Goal: Obtain resource: Download file/media

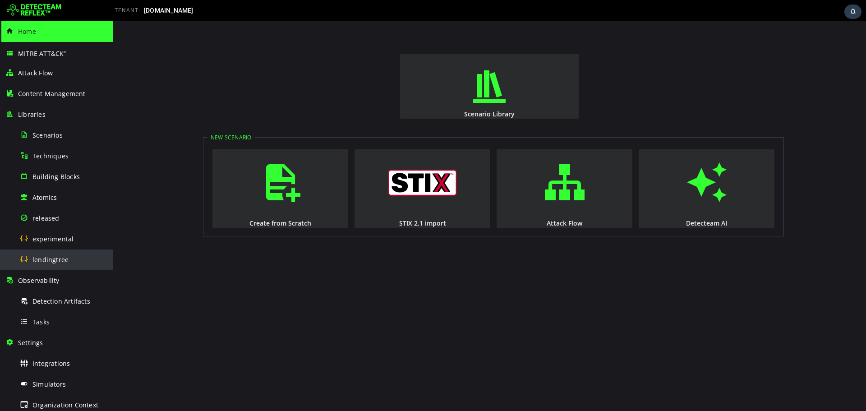
click at [60, 261] on span "lendingtree" at bounding box center [50, 259] width 36 height 9
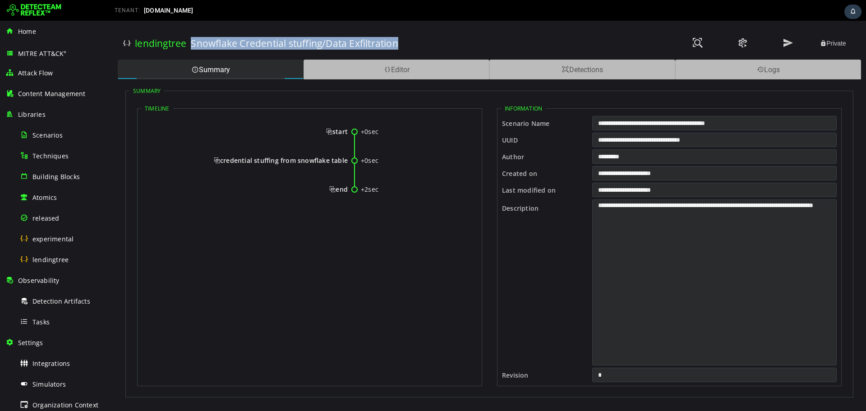
drag, startPoint x: 191, startPoint y: 42, endPoint x: 462, endPoint y: 42, distance: 271.2
click at [462, 42] on div "Snowflake Credential stuffing/Data Exfiltration" at bounding box center [356, 44] width 330 height 32
copy h3 "Snowflake Credential stuffing/Data Exfiltration"
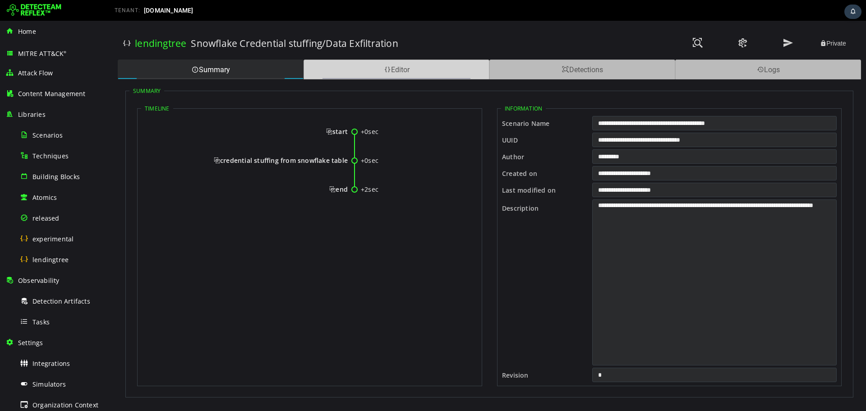
click at [428, 69] on div "Editor" at bounding box center [397, 70] width 186 height 20
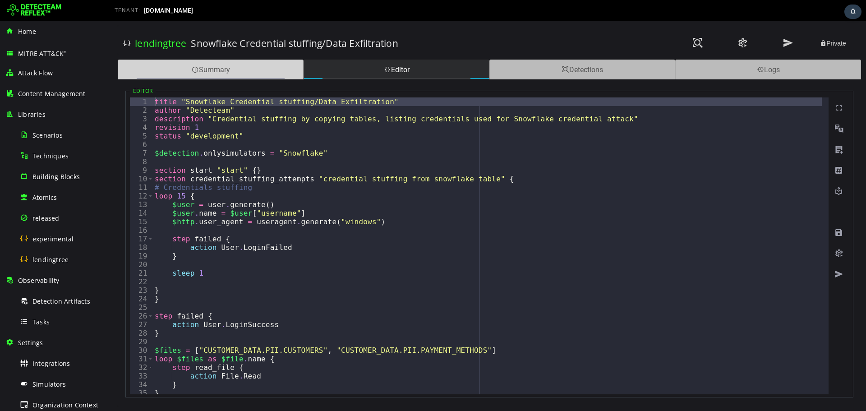
click at [229, 74] on div "Summary" at bounding box center [211, 70] width 186 height 20
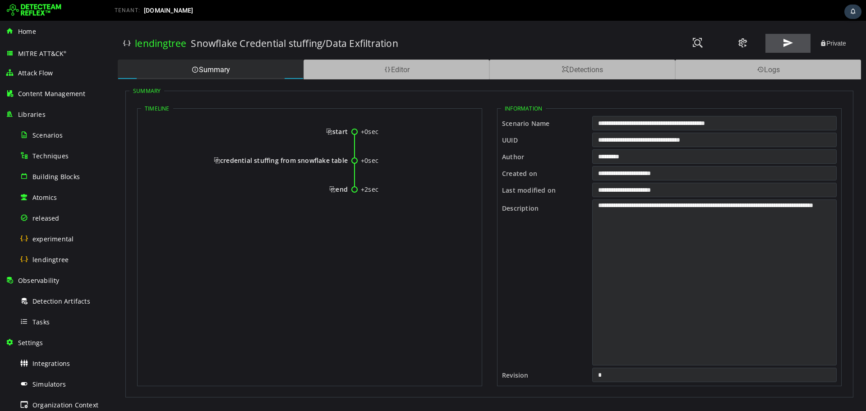
click at [779, 42] on button at bounding box center [788, 43] width 45 height 19
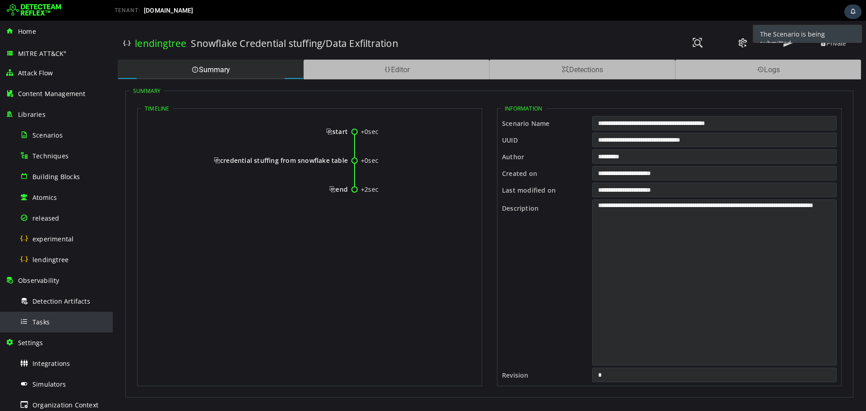
click at [67, 322] on div "Tasks" at bounding box center [64, 322] width 88 height 20
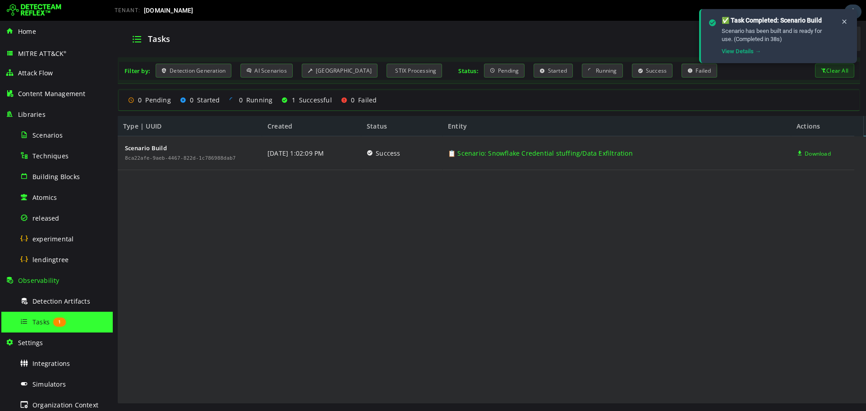
click at [811, 203] on div "Scenario Build 8ca22afe-9aeb-4467-822d-1c786988dab7 8/14/2025 1:02:09 PM Succes…" at bounding box center [486, 270] width 737 height 268
click at [832, 153] on div "Download" at bounding box center [822, 153] width 63 height 34
click at [824, 153] on span "Download" at bounding box center [818, 154] width 26 height 34
